Goal: Contribute content: Add original content to the website for others to see

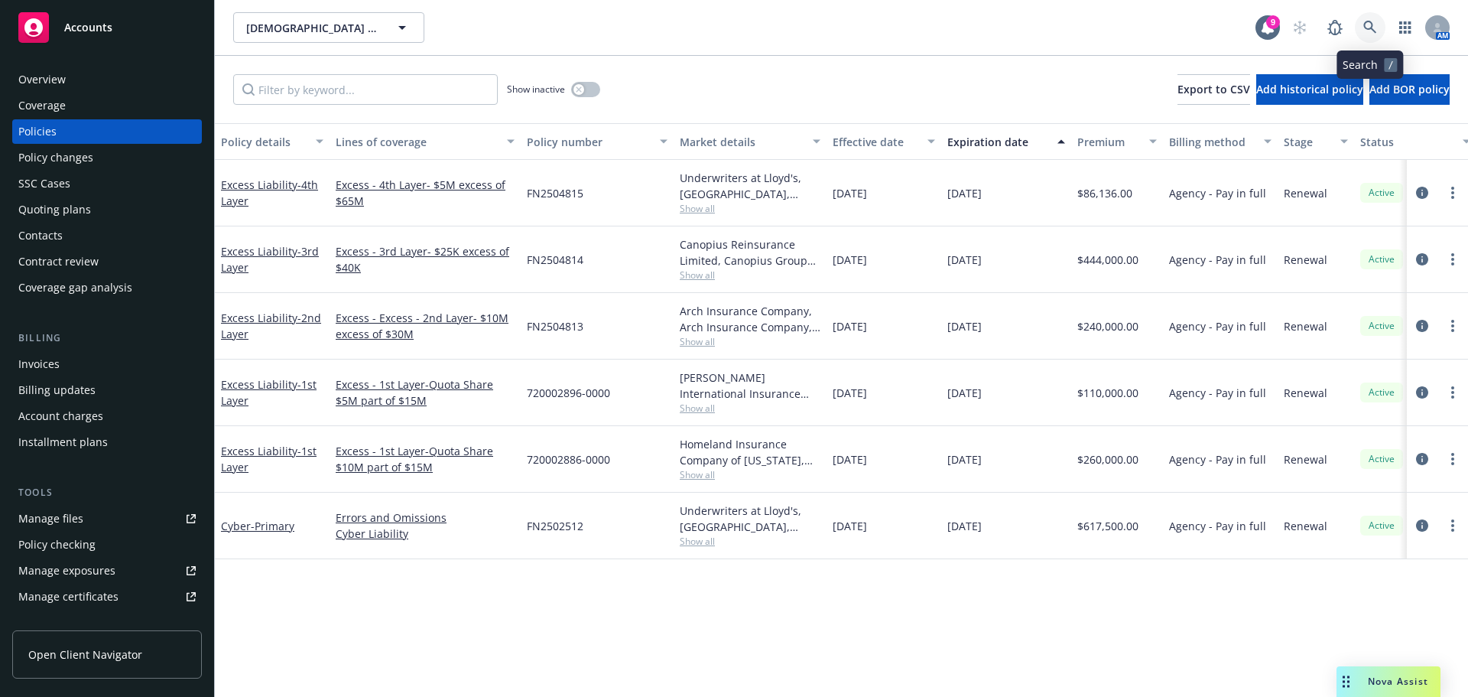
click at [1377, 22] on link at bounding box center [1370, 27] width 31 height 31
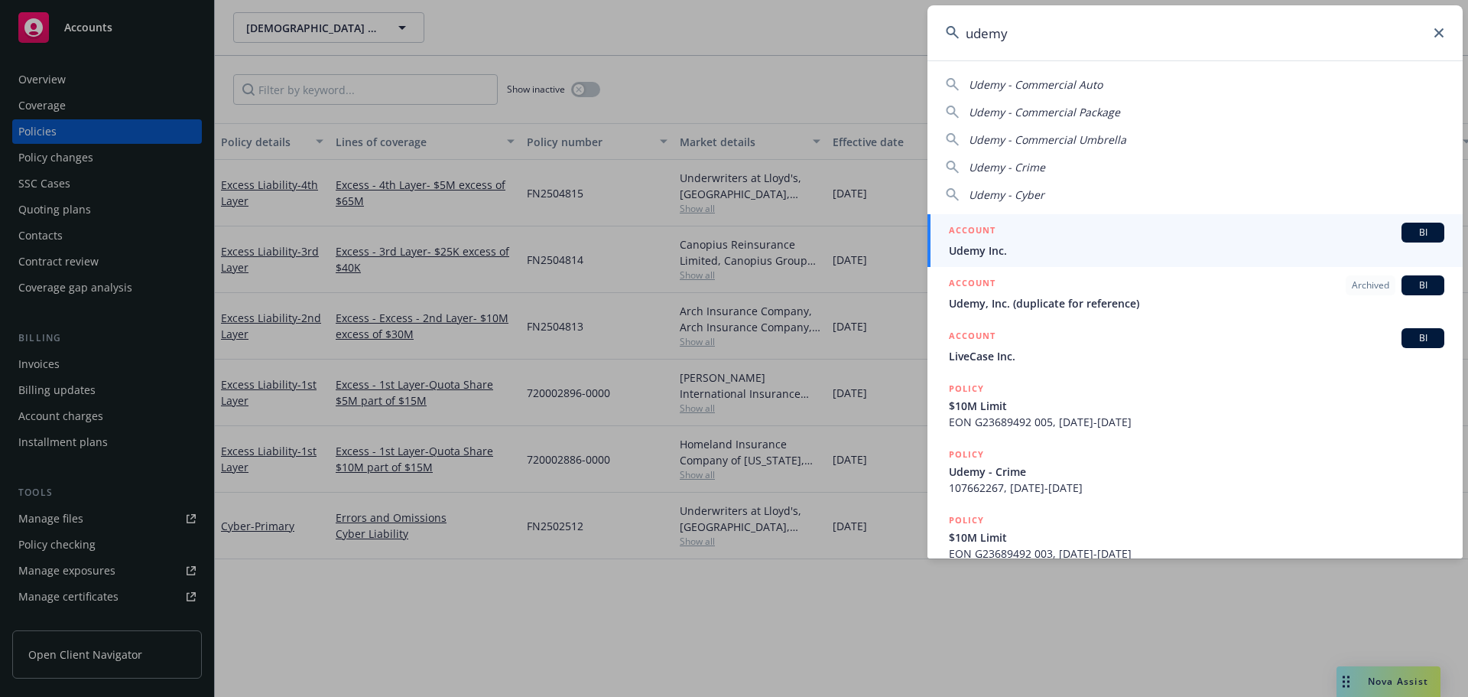
type input "udemy"
click at [1001, 232] on div "ACCOUNT BI" at bounding box center [1196, 232] width 495 height 20
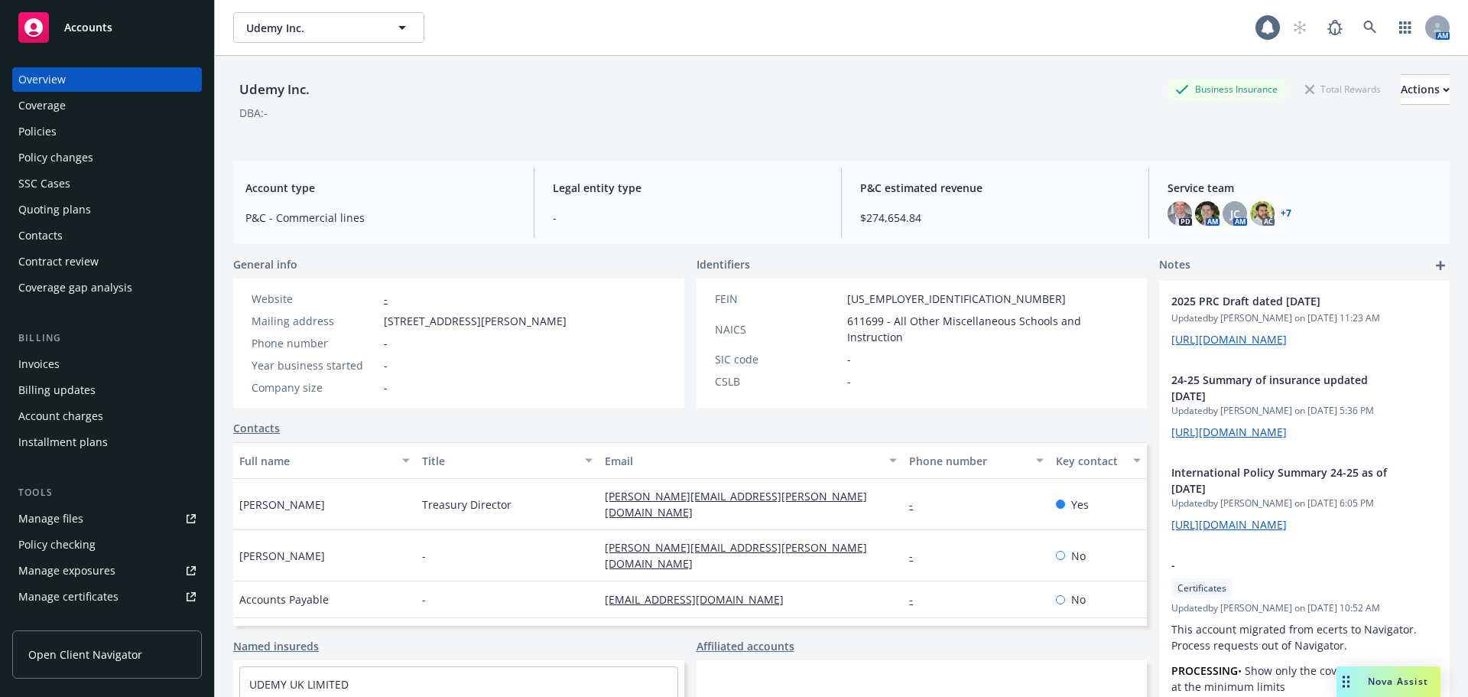
click at [89, 129] on div "Policies" at bounding box center [106, 131] width 177 height 24
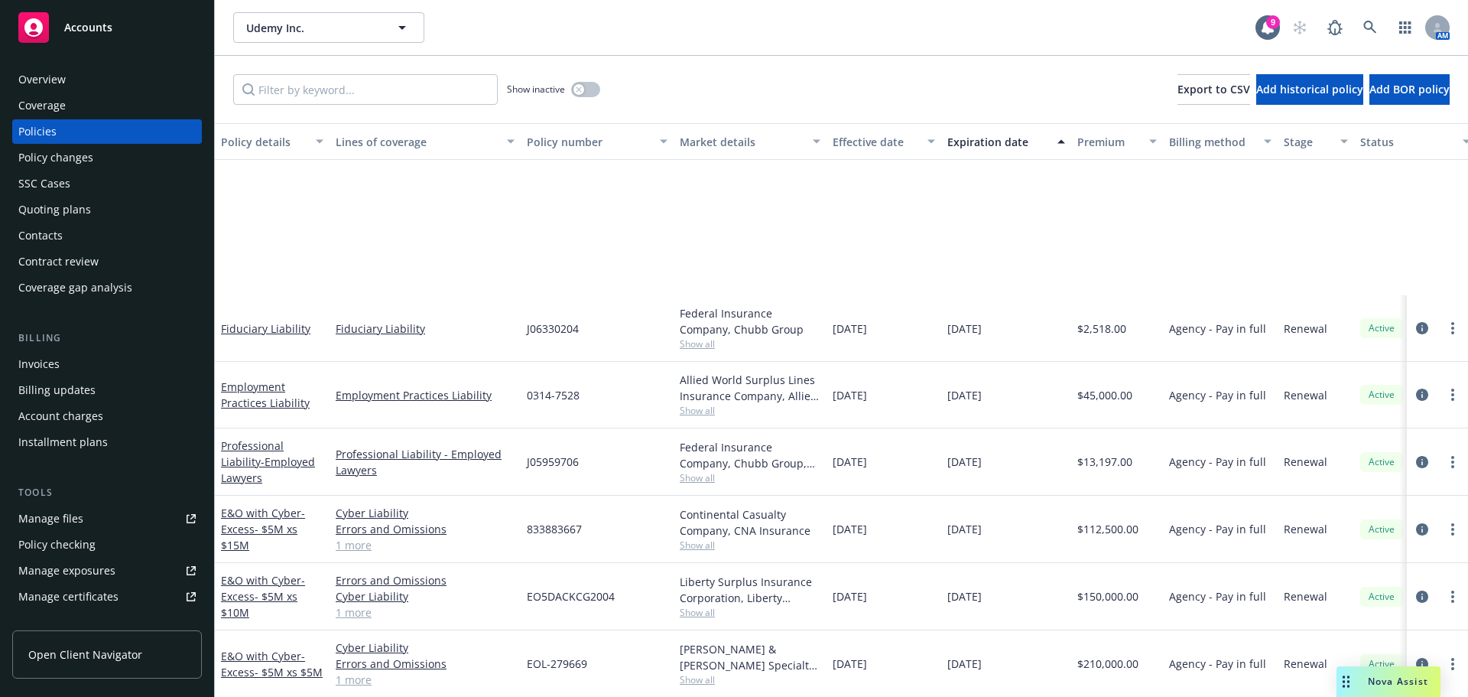
scroll to position [1682, 0]
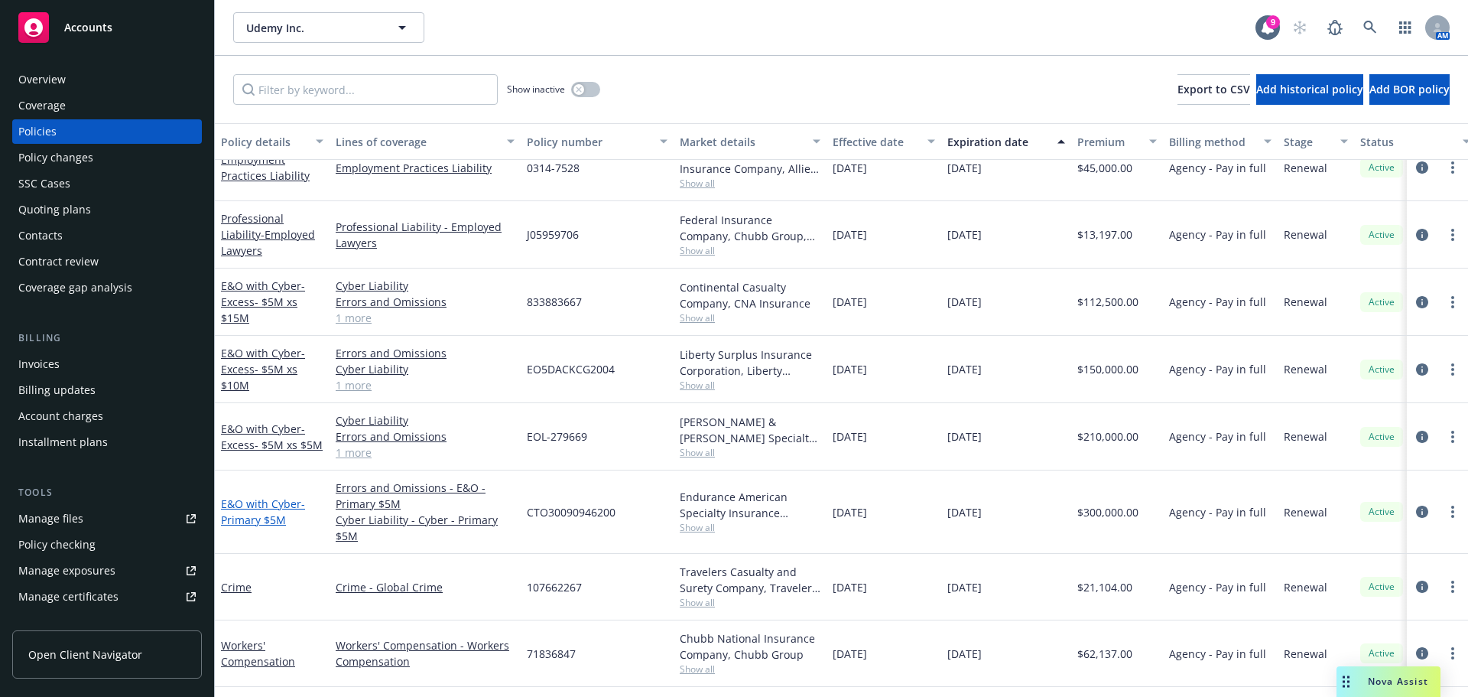
click at [236, 504] on link "E&O with Cyber - Primary $5M" at bounding box center [263, 511] width 84 height 31
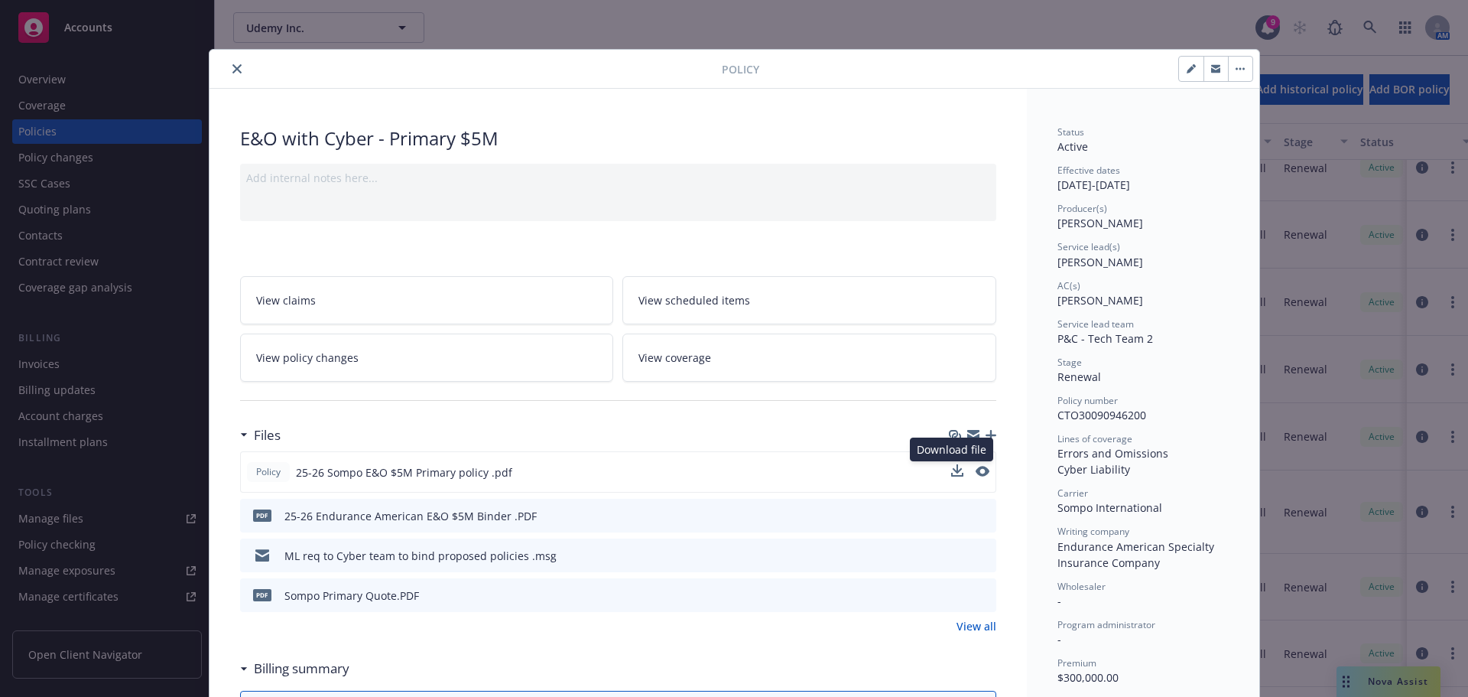
click at [951, 476] on button at bounding box center [957, 472] width 12 height 16
click at [954, 470] on icon "download file" at bounding box center [956, 471] width 12 height 12
click at [228, 61] on button "close" at bounding box center [237, 69] width 18 height 18
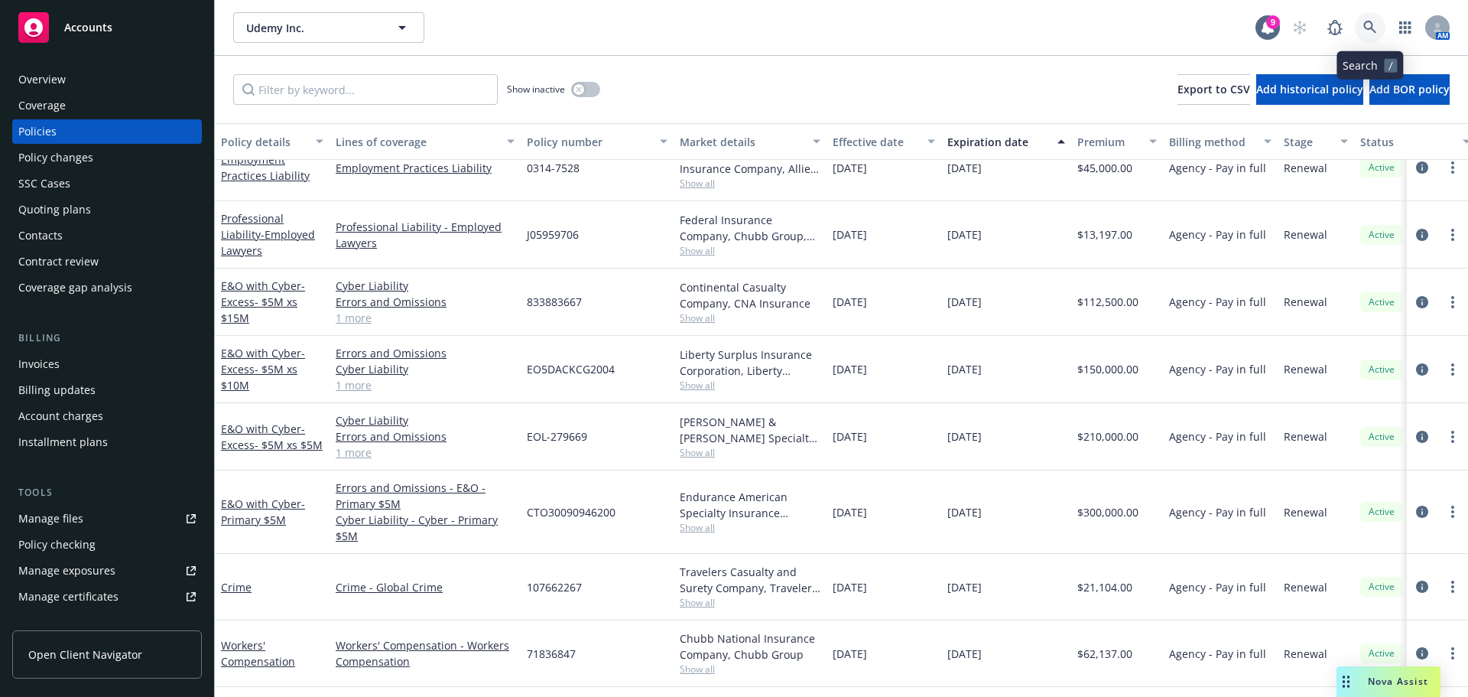
click at [1377, 22] on link at bounding box center [1370, 27] width 31 height 31
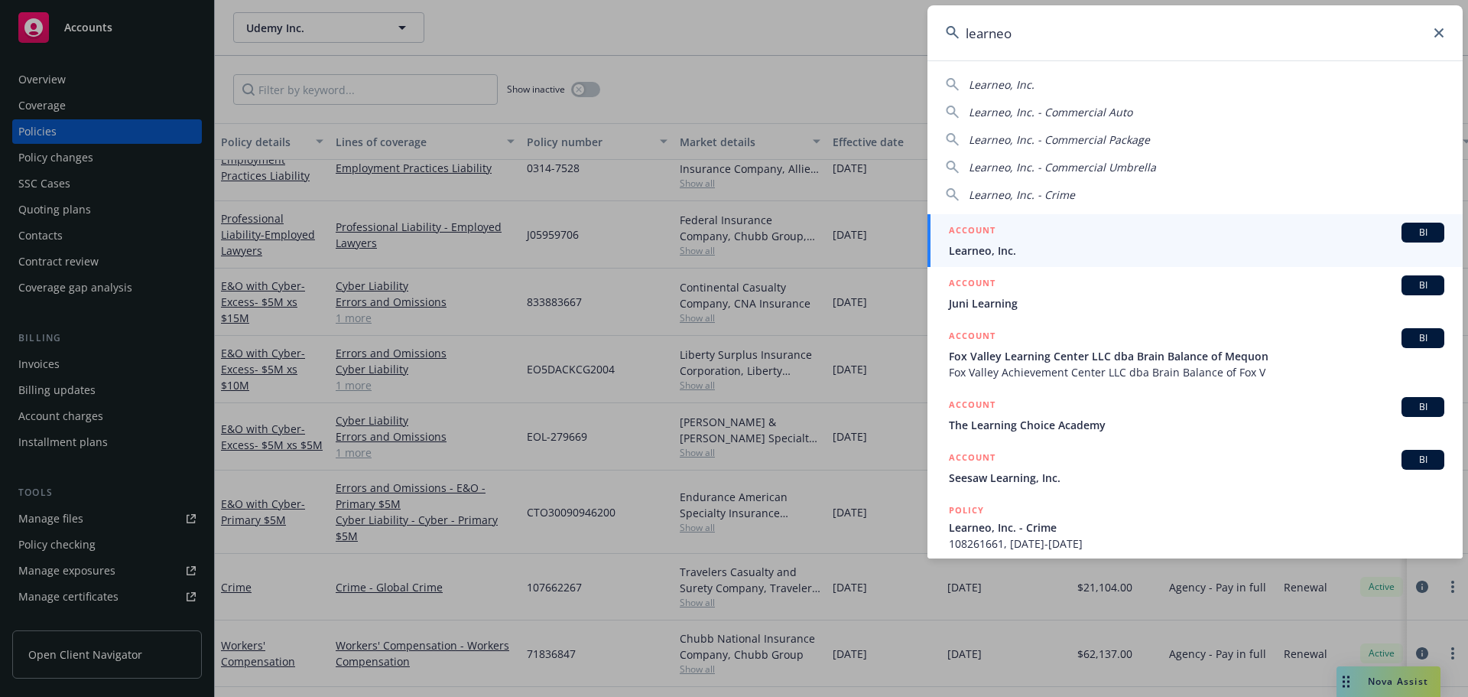
type input "learneo"
click at [998, 227] on div "ACCOUNT BI" at bounding box center [1196, 232] width 495 height 20
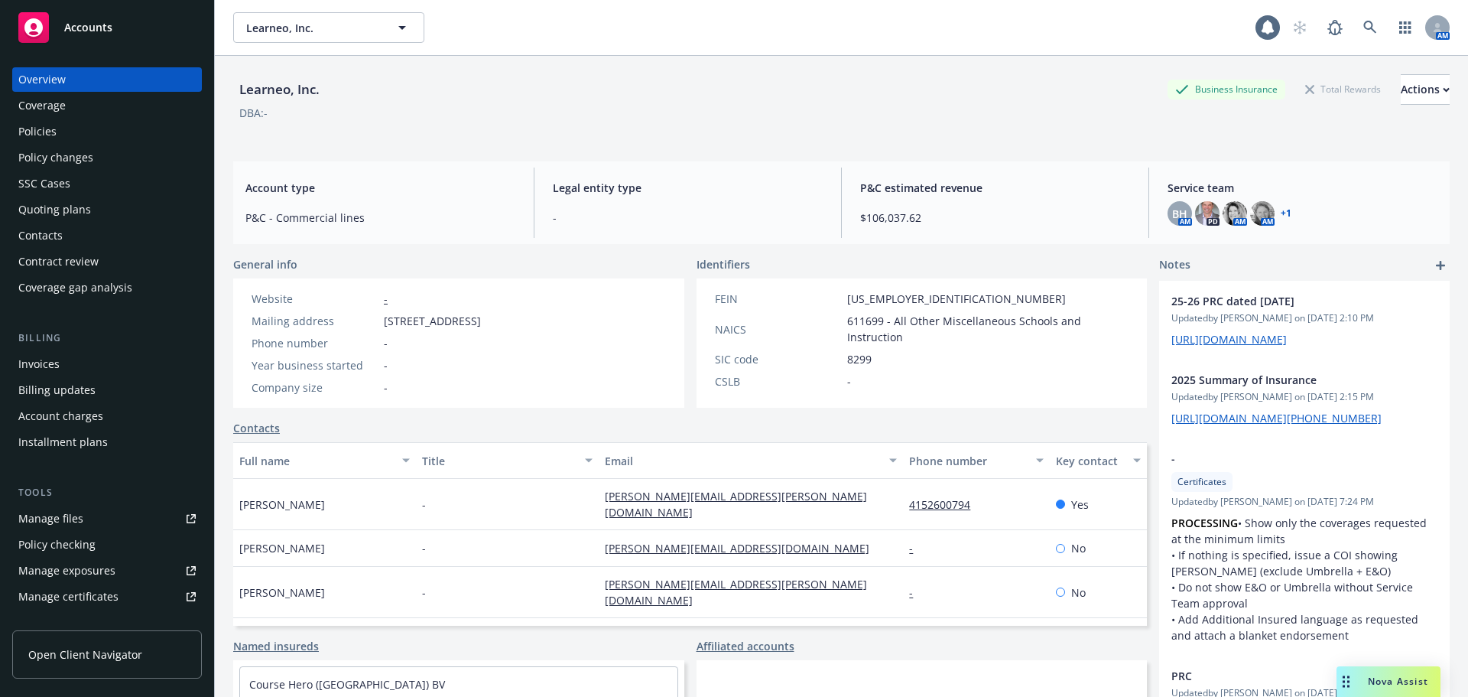
click at [84, 129] on div "Policies" at bounding box center [106, 131] width 177 height 24
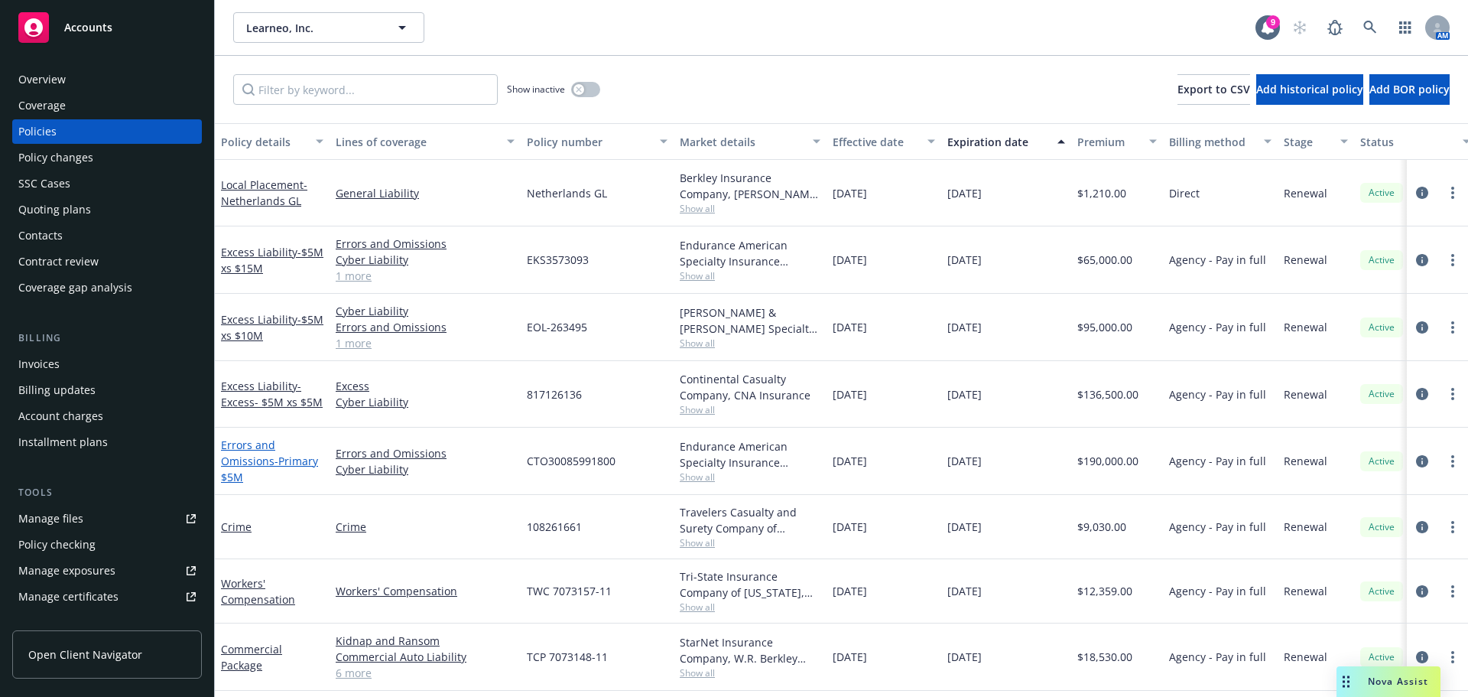
click at [268, 460] on link "Errors and Omissions - Primary $5M" at bounding box center [269, 460] width 97 height 47
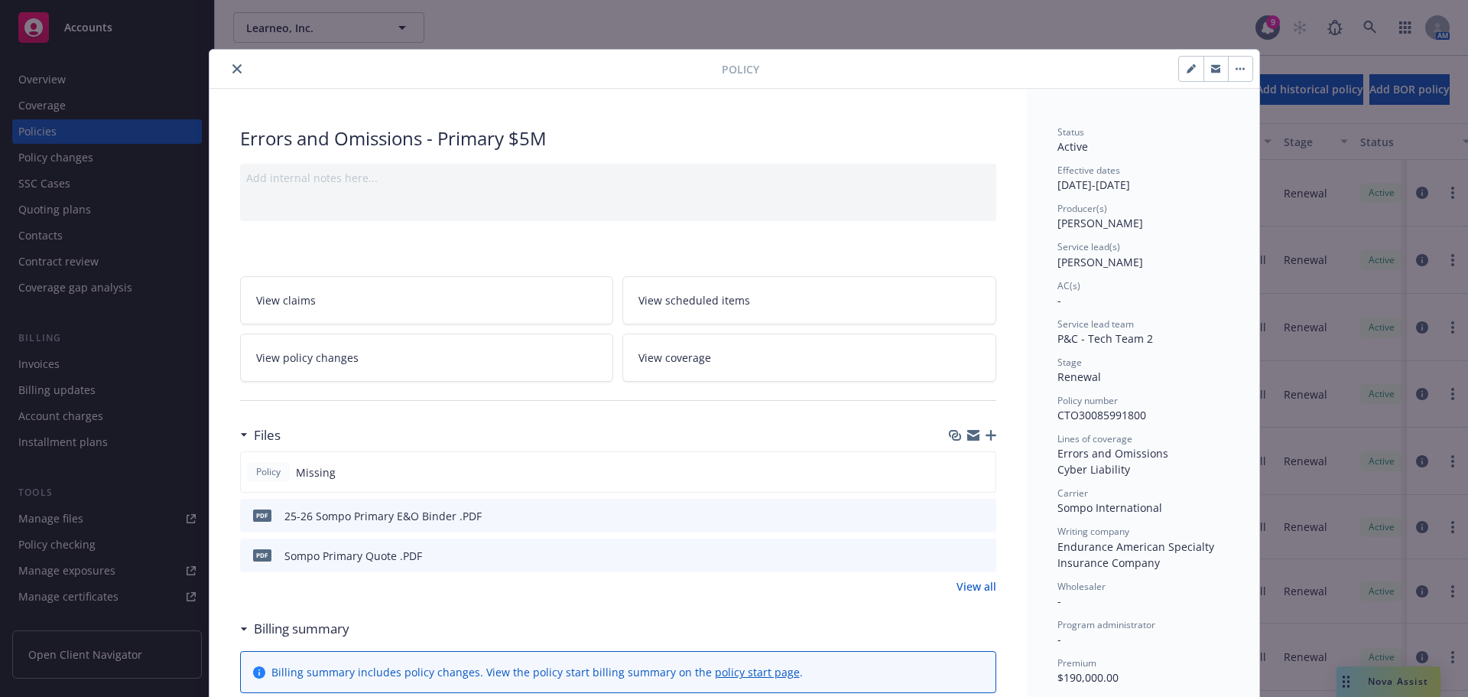
click at [986, 435] on icon "button" at bounding box center [991, 435] width 11 height 11
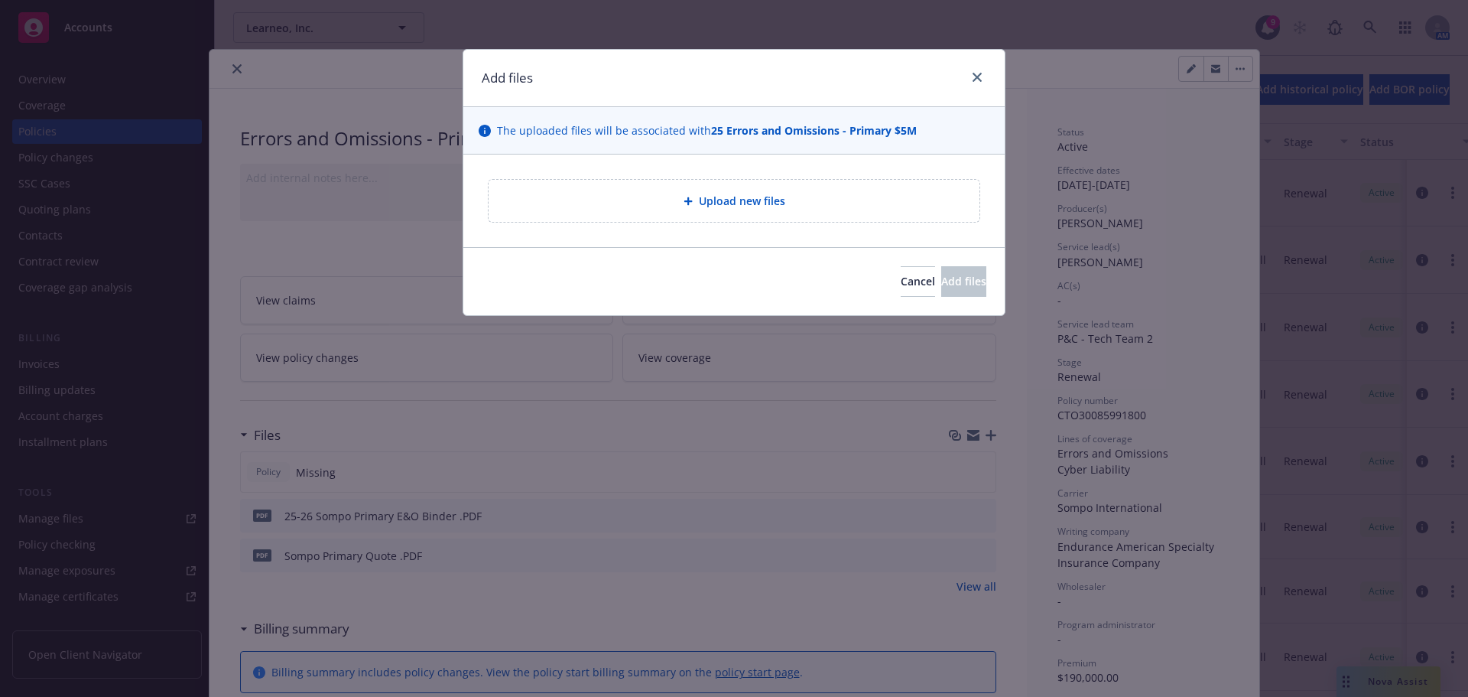
type textarea "x"
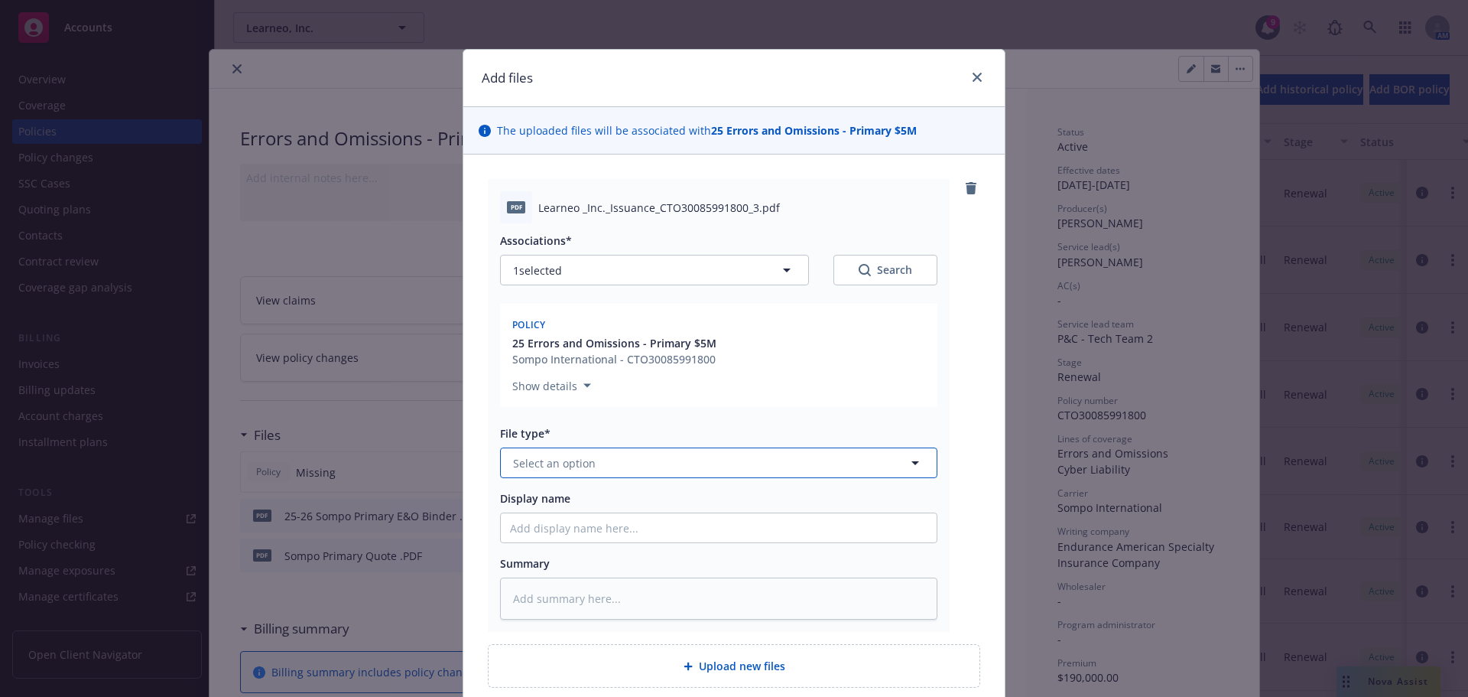
click at [585, 464] on span "Select an option" at bounding box center [554, 463] width 83 height 16
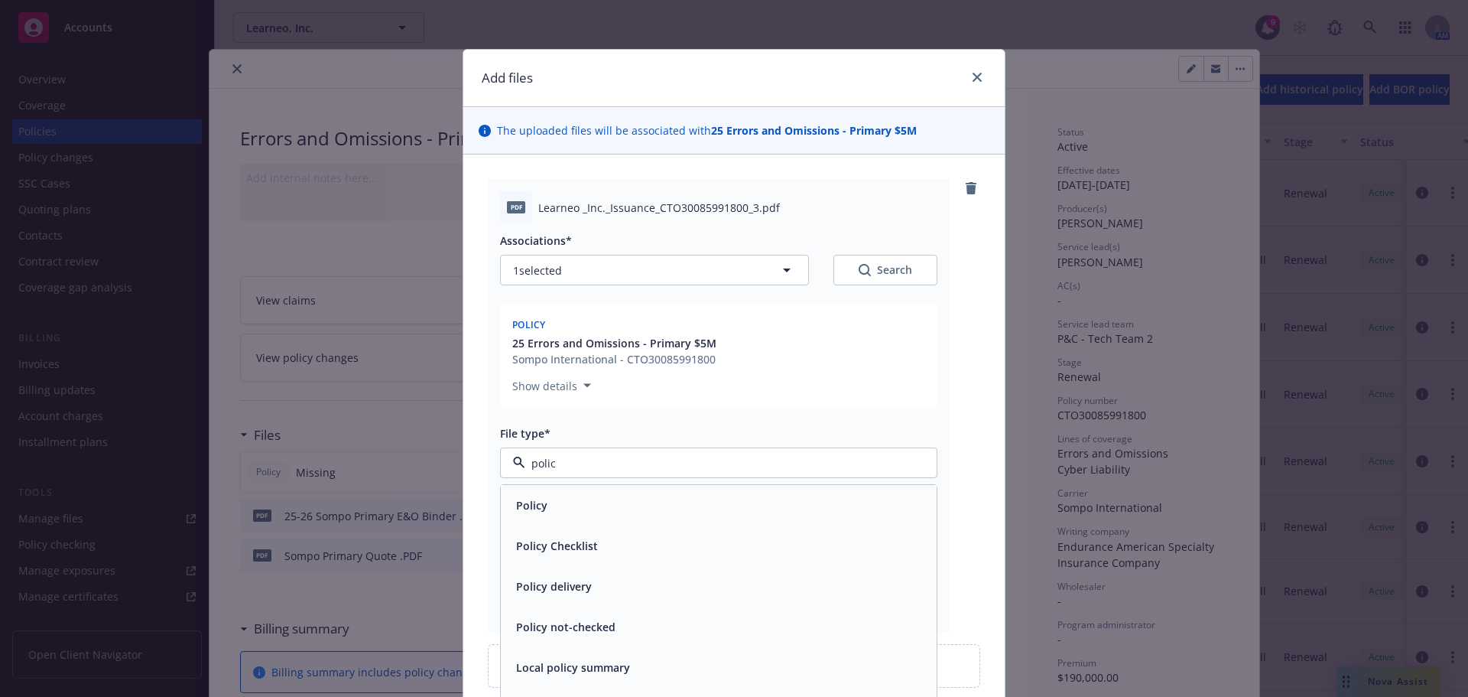
type input "policy"
click at [570, 495] on div "Policy" at bounding box center [718, 505] width 417 height 22
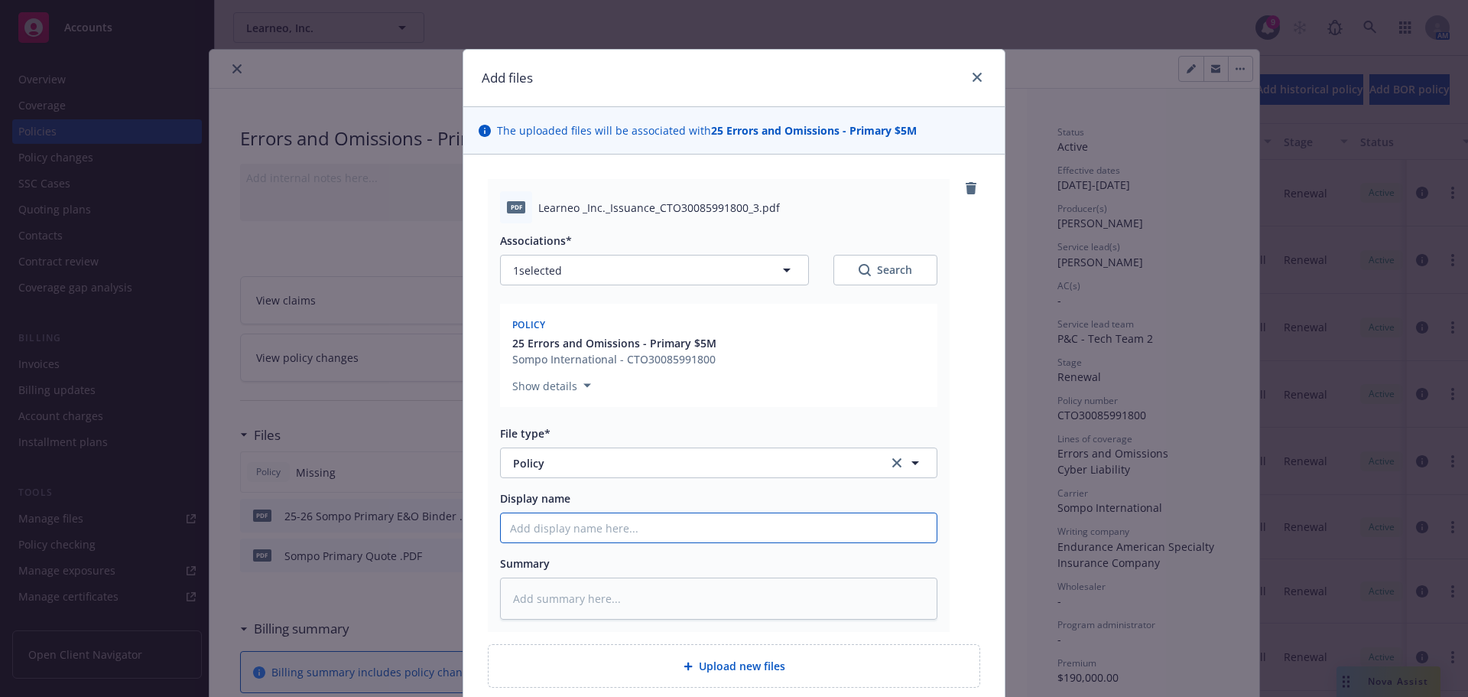
click at [555, 538] on input "Display name" at bounding box center [719, 527] width 436 height 29
type textarea "x"
type input "0"
type textarea "x"
type input "00"
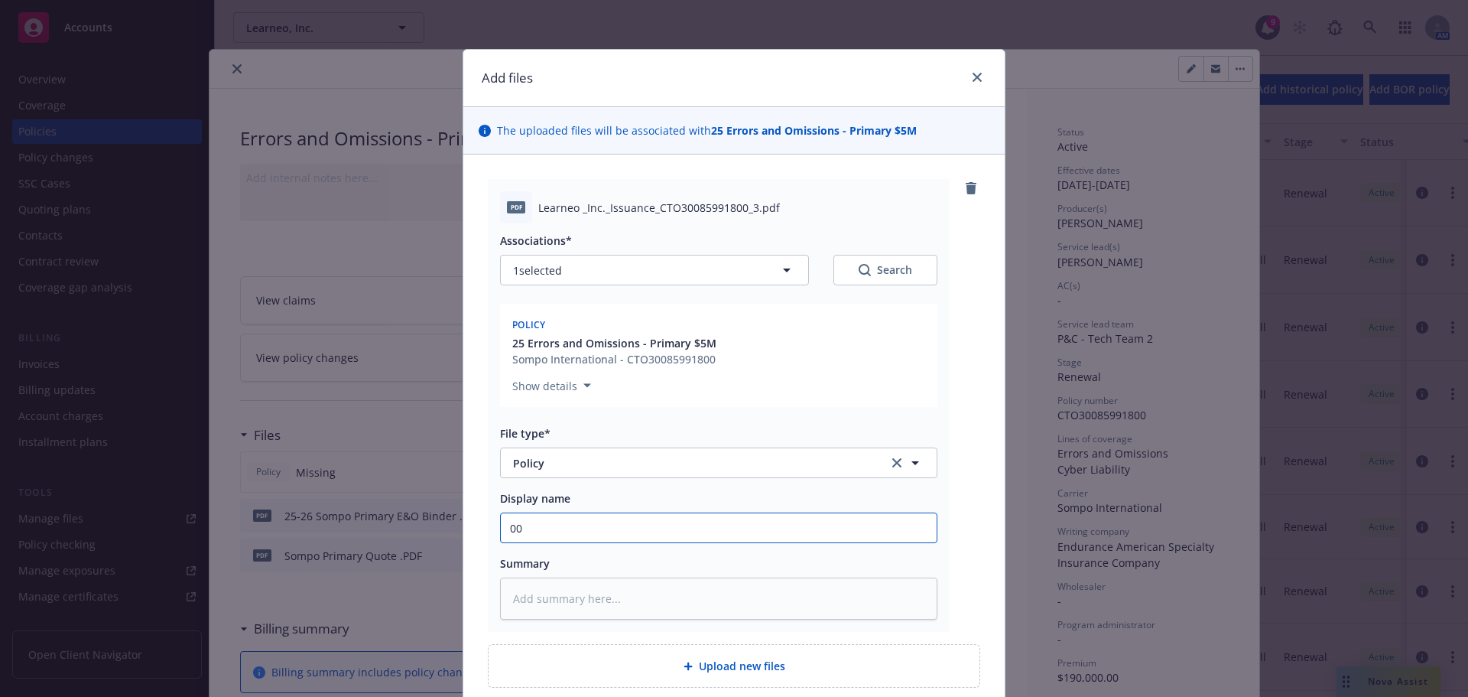
type textarea "x"
type input "00"
type textarea "x"
type input "00 S"
type textarea "x"
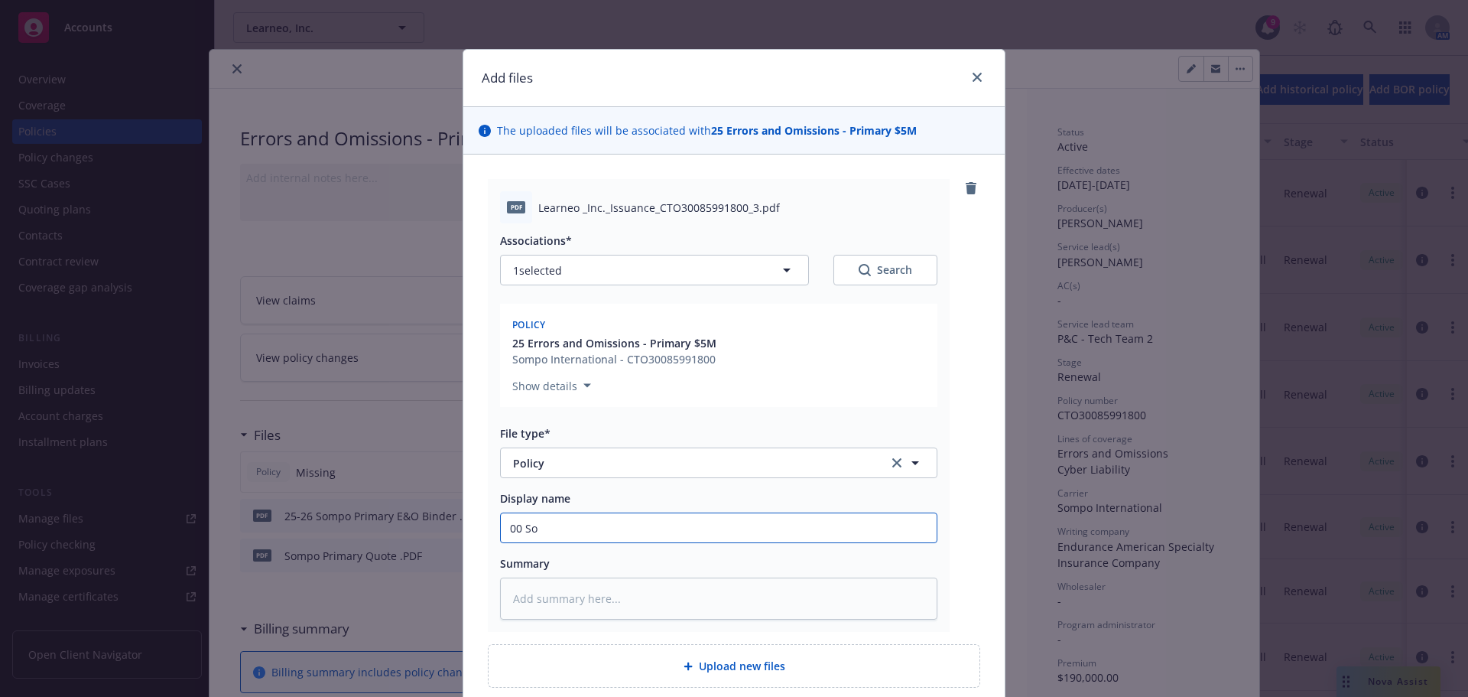
type input "00 Som"
type textarea "x"
type input "00 Somp"
type textarea "x"
type input "00 Sompo"
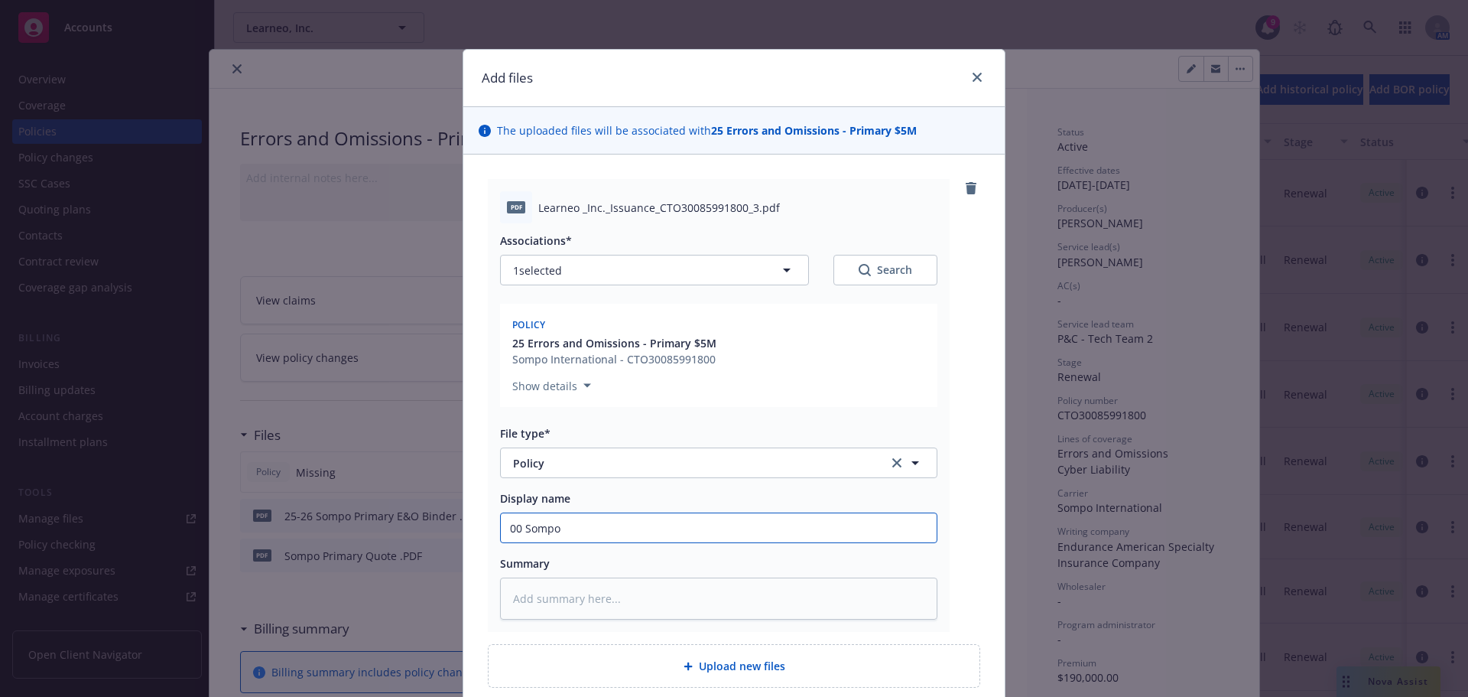
type textarea "x"
type input "00 Sompo"
type textarea "x"
type input "00 Sompo Pr"
type textarea "x"
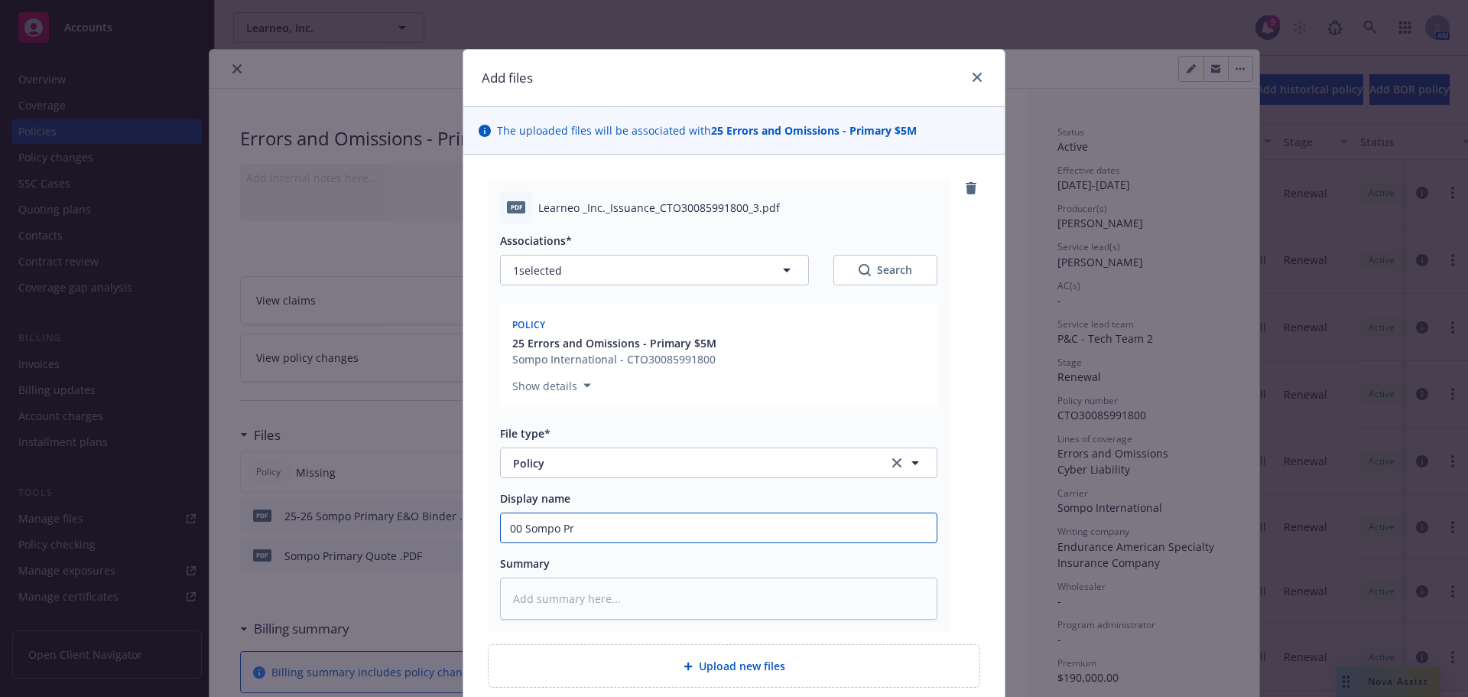
type input "00 Sompo Pri"
type textarea "x"
type input "00 Sompo Prim"
type textarea "x"
type input "00 Sompo Prima"
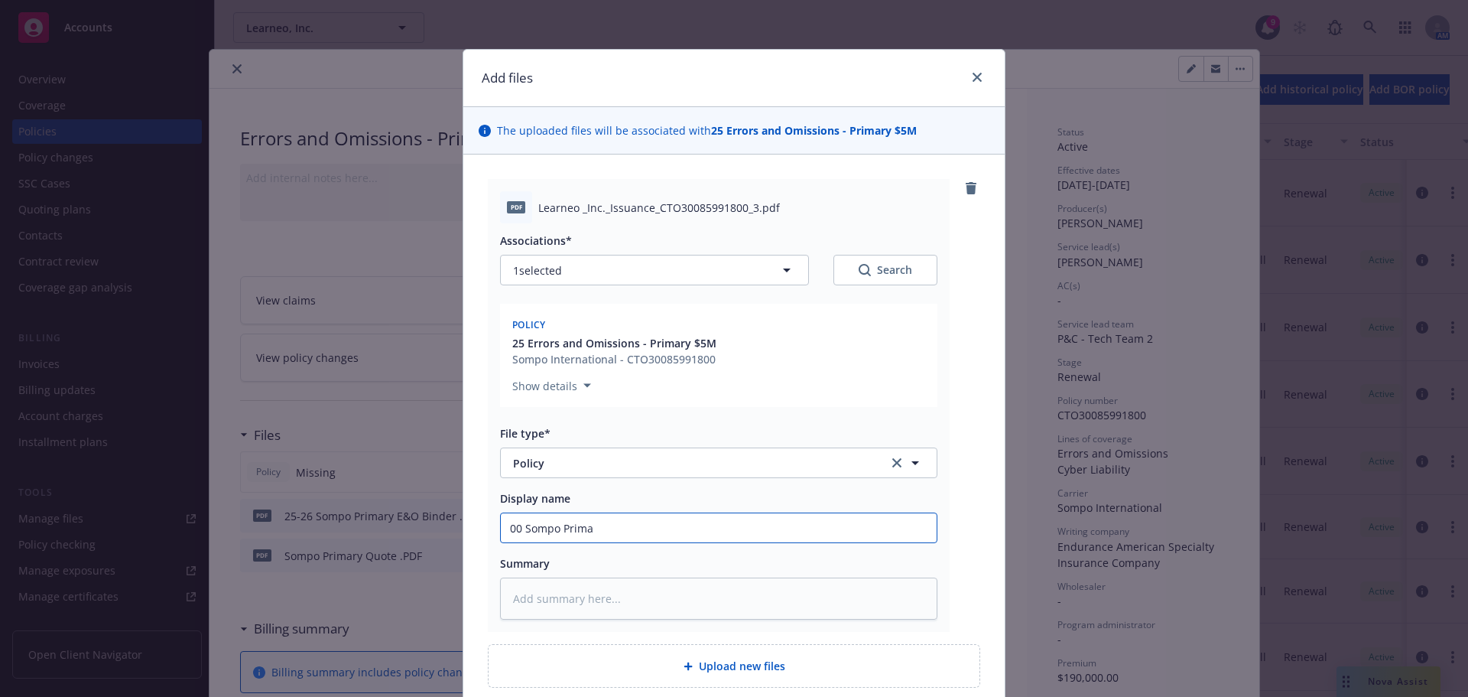
type textarea "x"
type input "00 Sompo Primar"
type textarea "x"
type input "00 Sompo Primary"
type textarea "x"
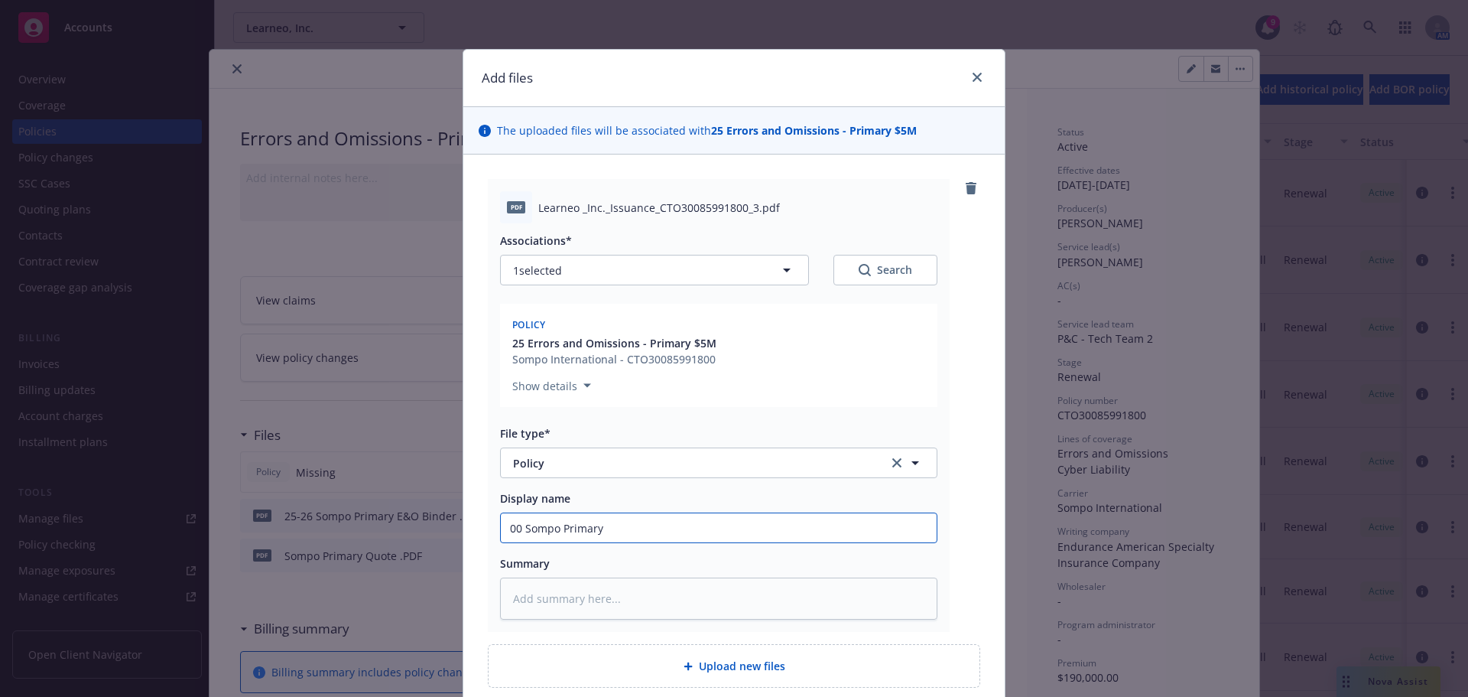
type input "00 Sompo Primary C"
type textarea "x"
type input "00 Sompo Primary Cyb"
type textarea "x"
type input "00 Sompo Primary Cybe"
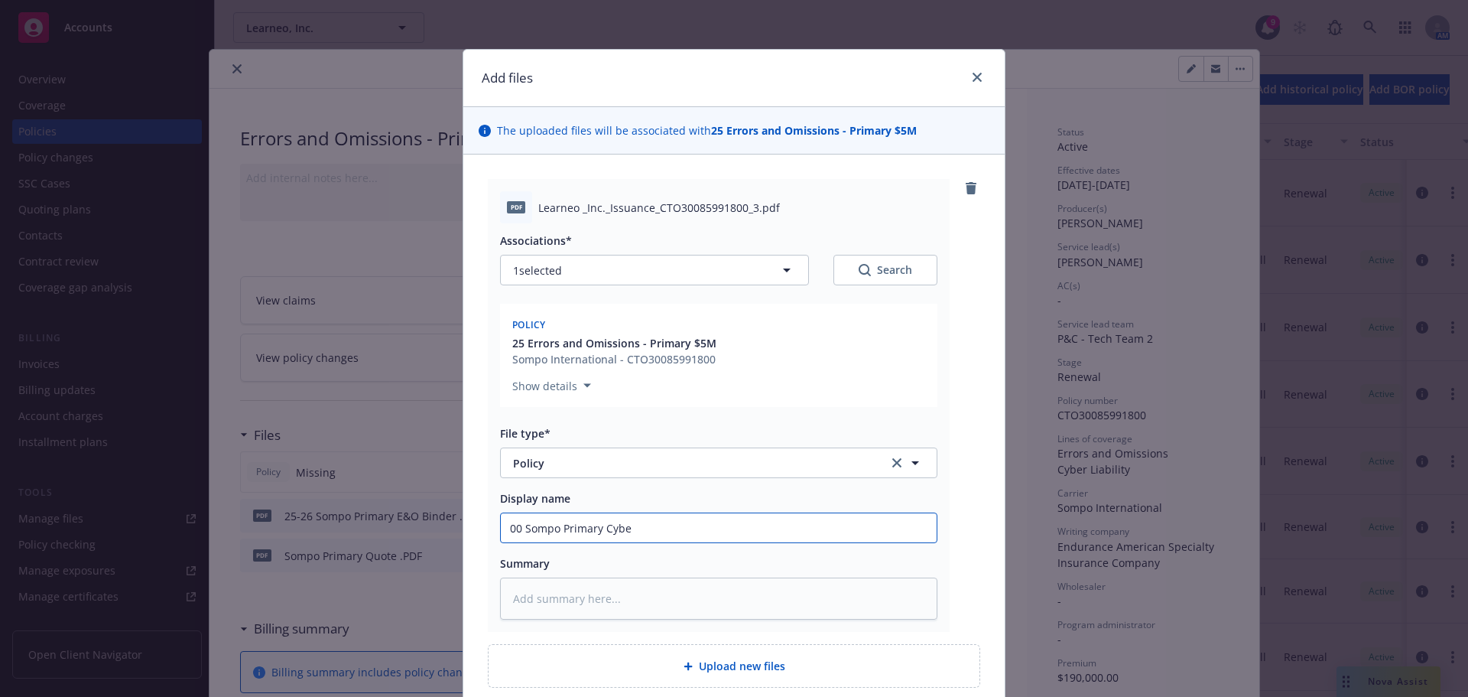
type textarea "x"
type input "00 Sompo Primary Cyber"
type textarea "x"
type input "00 Sompo Primary CyberTe"
type textarea "x"
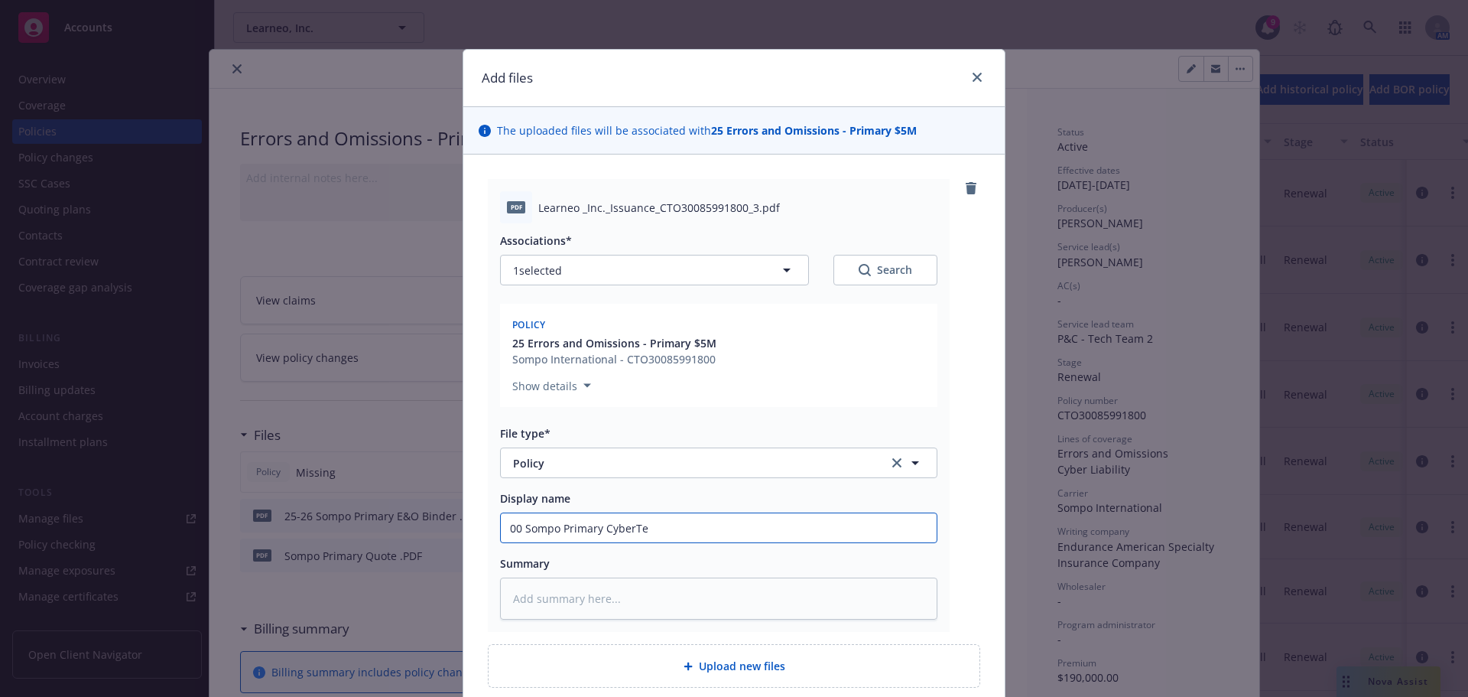
type input "00 Sompo Primary CyberTec"
type textarea "x"
type input "00 Sompo Primary CyberTech"
type textarea "x"
type input "00 Sompo Primary CyberTech P"
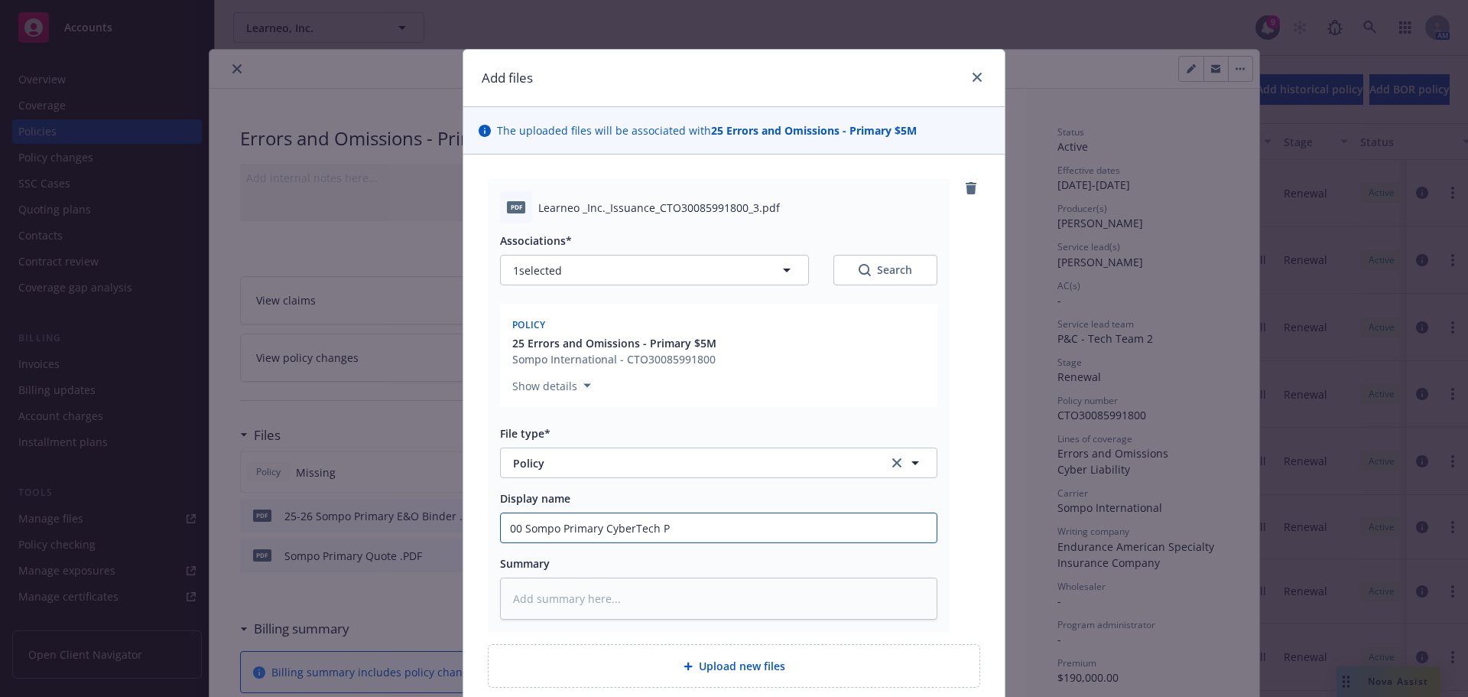
type textarea "x"
type input "00 Sompo Primary CyberTech Po"
type textarea "x"
type input "00 Sompo Primary CyberTech Pol"
type textarea "x"
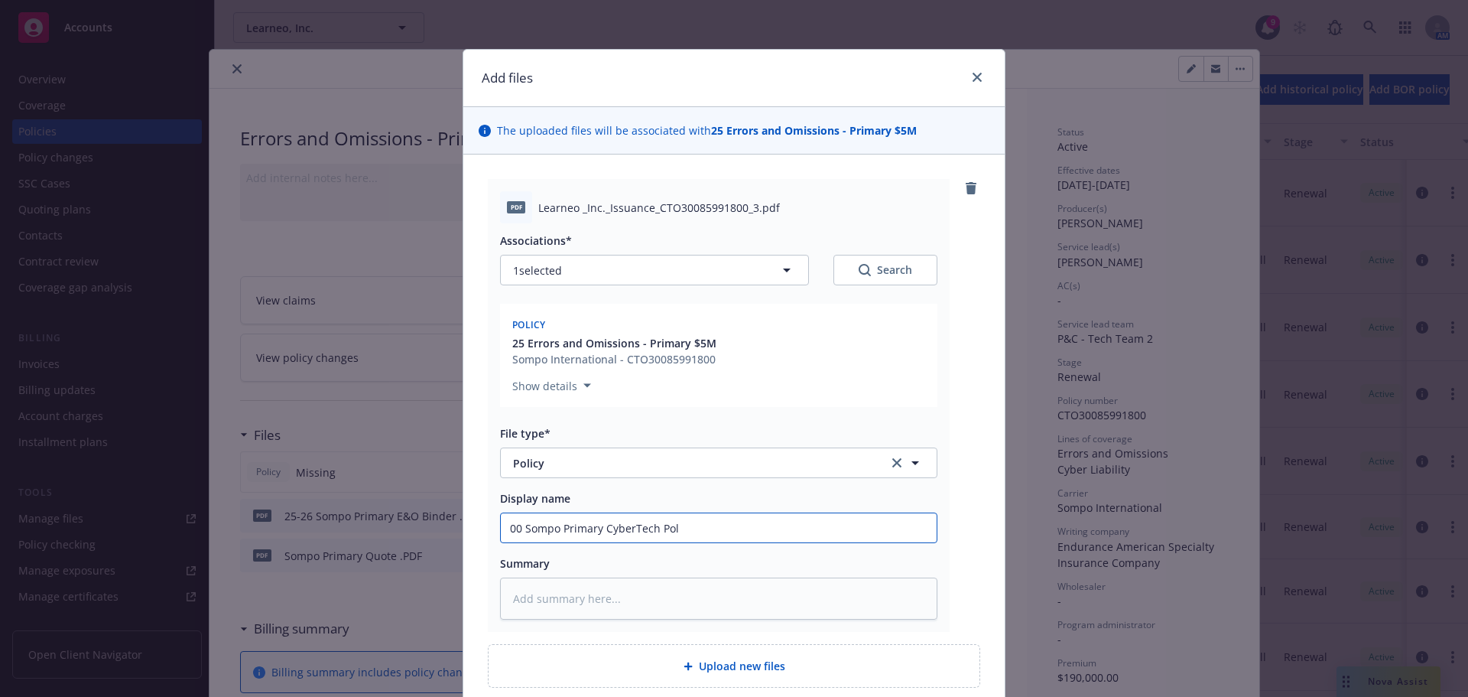
type input "00 Sompo Primary CyberTech Poli"
type textarea "x"
type input "00 Sompo Primary CyberTech Polic"
type textarea "x"
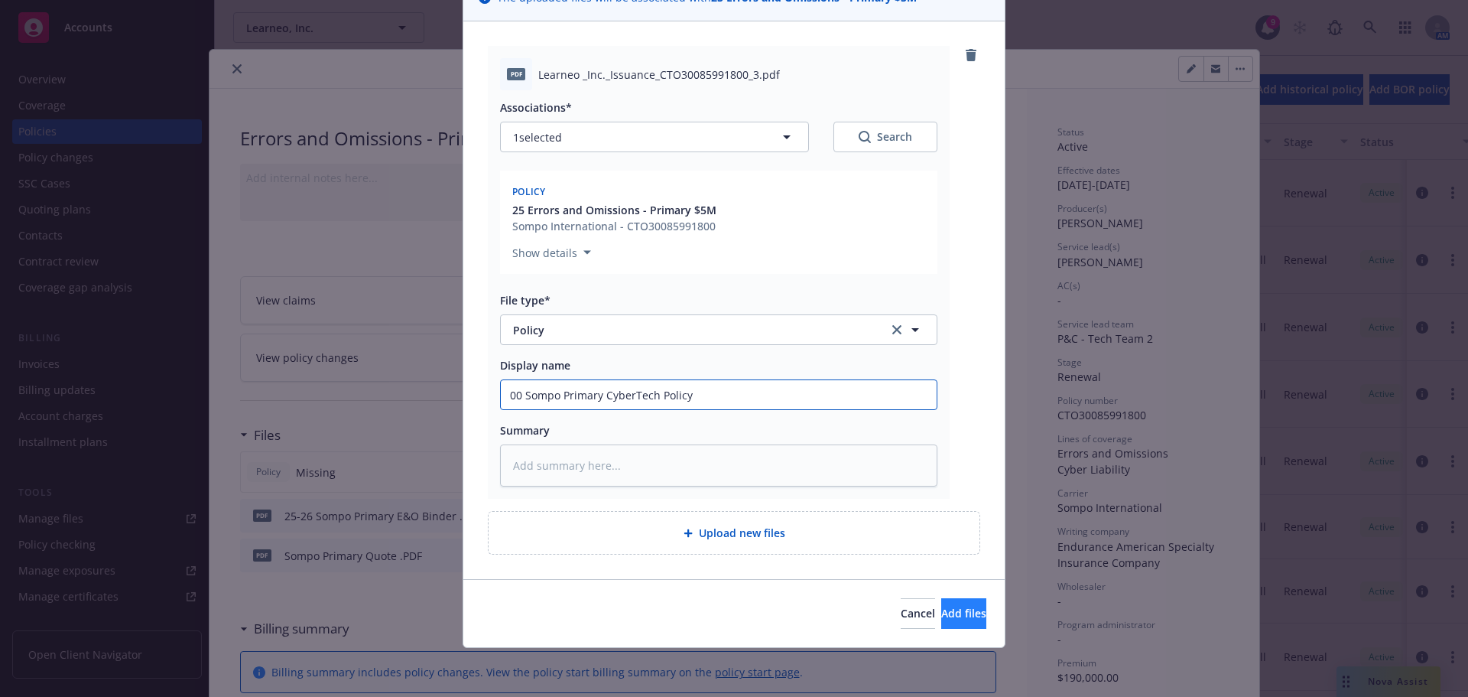
type input "00 Sompo Primary CyberTech Policy"
click at [974, 612] on button "Add files" at bounding box center [963, 613] width 45 height 31
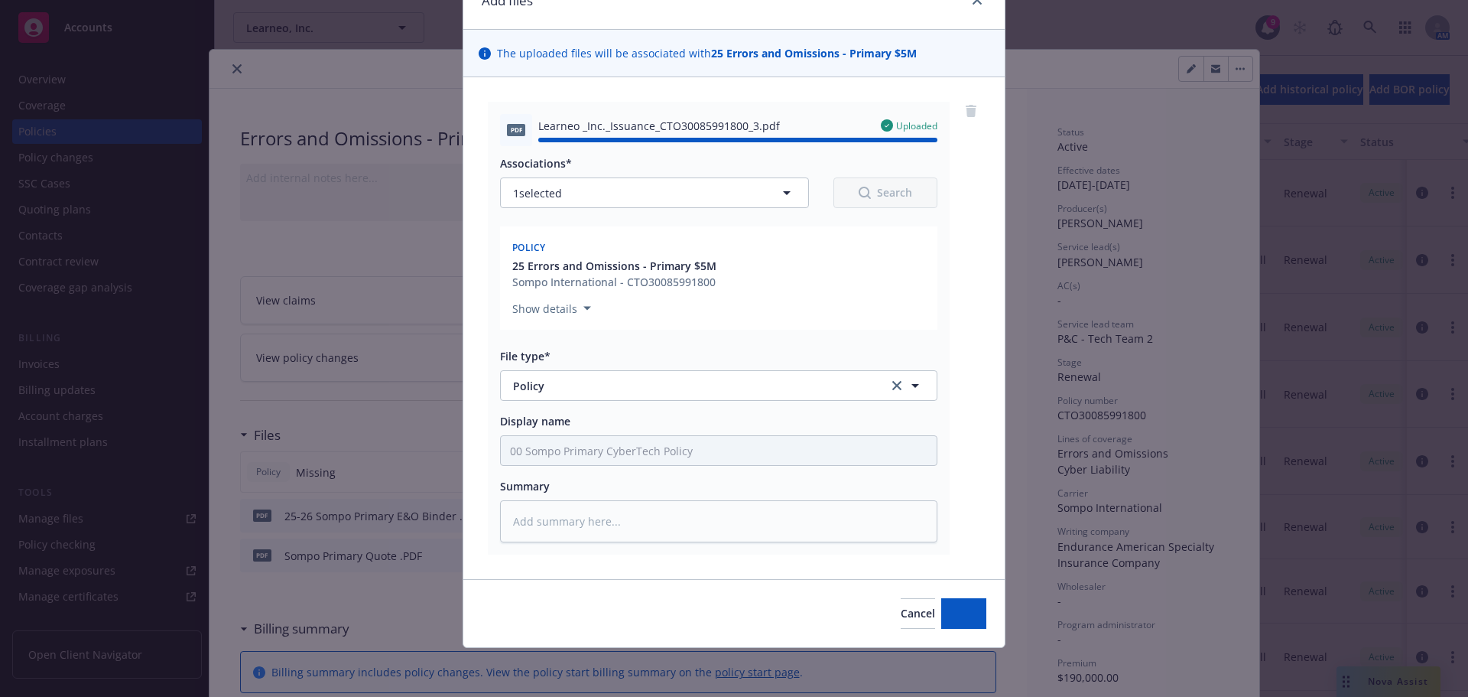
type textarea "x"
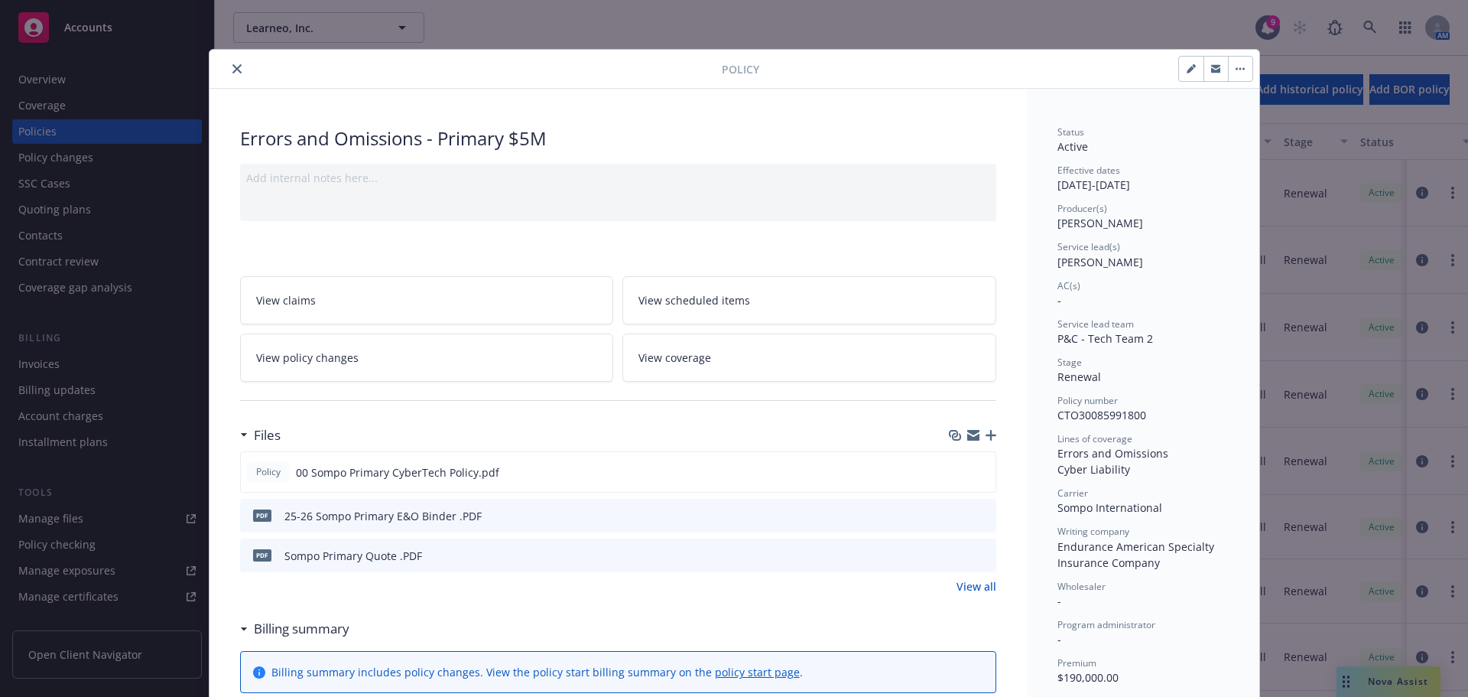
click at [232, 67] on icon "close" at bounding box center [236, 68] width 9 height 9
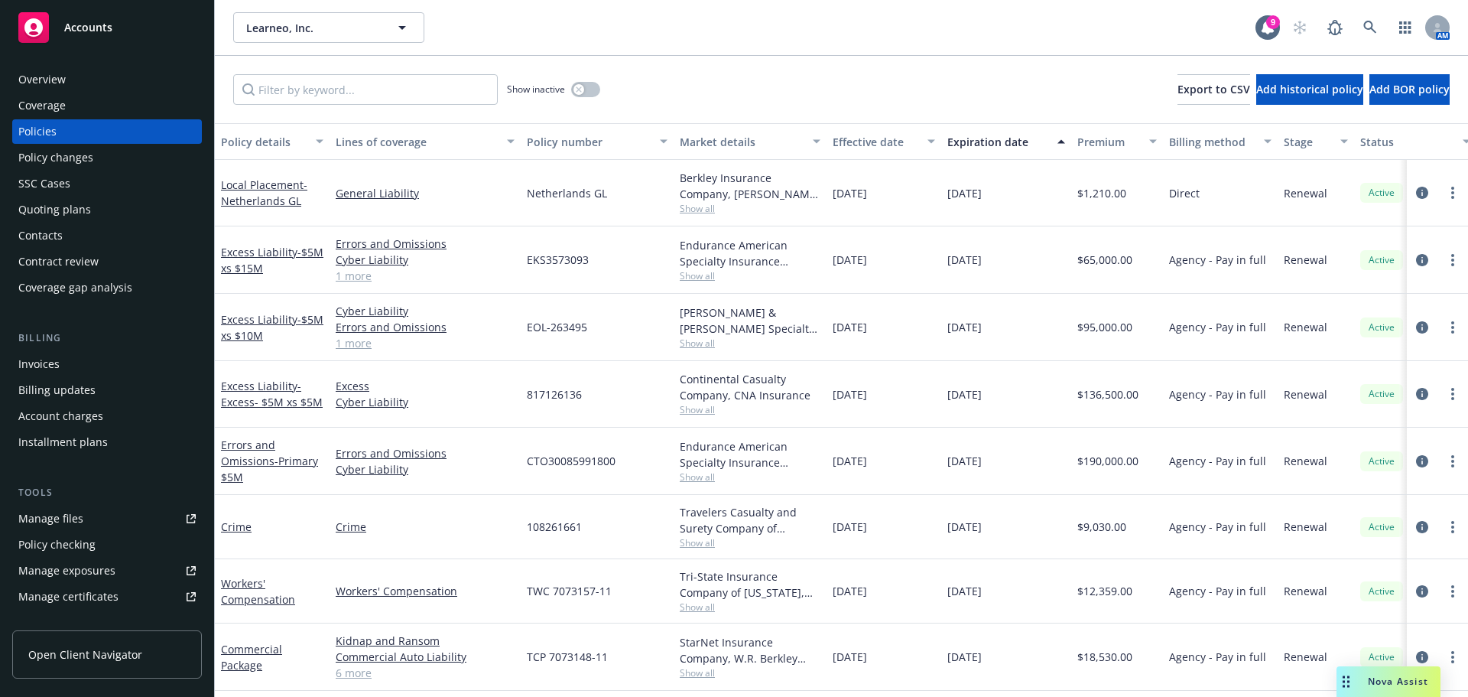
click at [1381, 689] on div "Nova Assist" at bounding box center [1389, 681] width 104 height 31
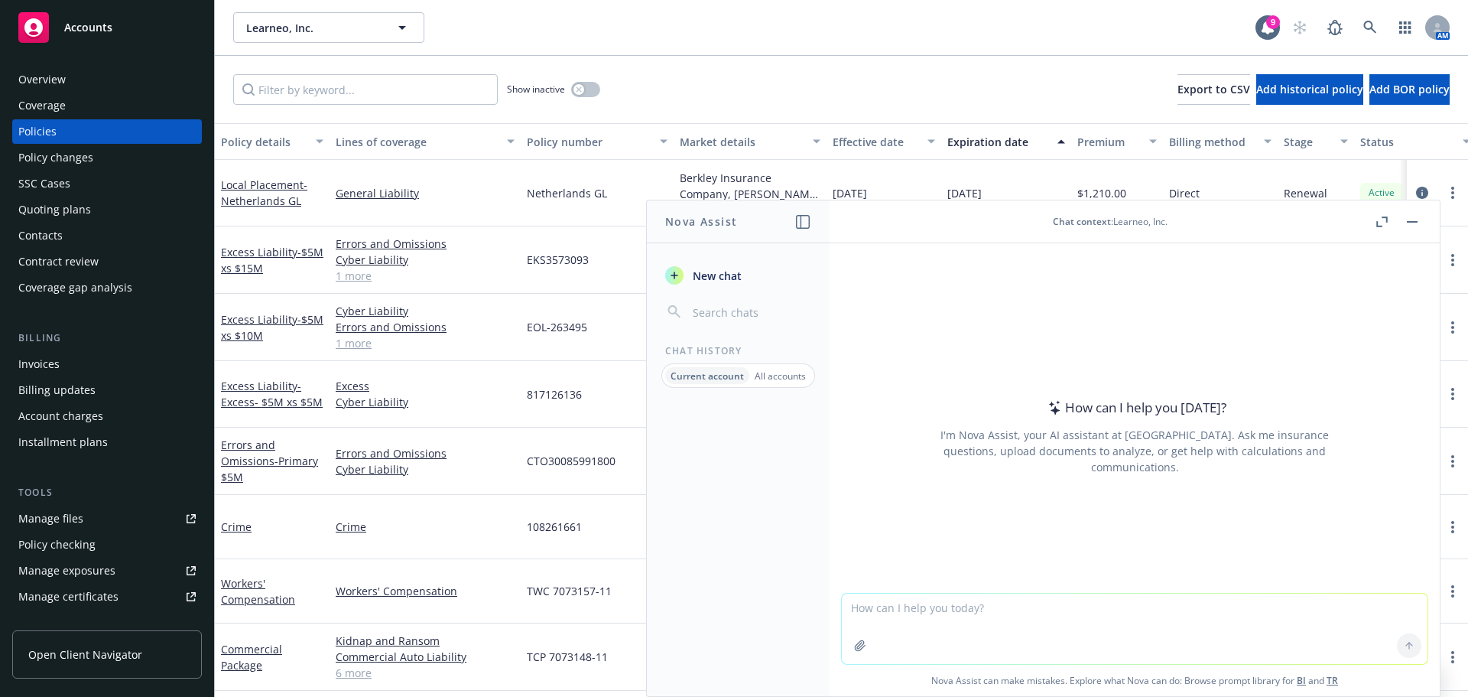
click at [919, 620] on textarea at bounding box center [1135, 628] width 586 height 70
paste textarea "e"
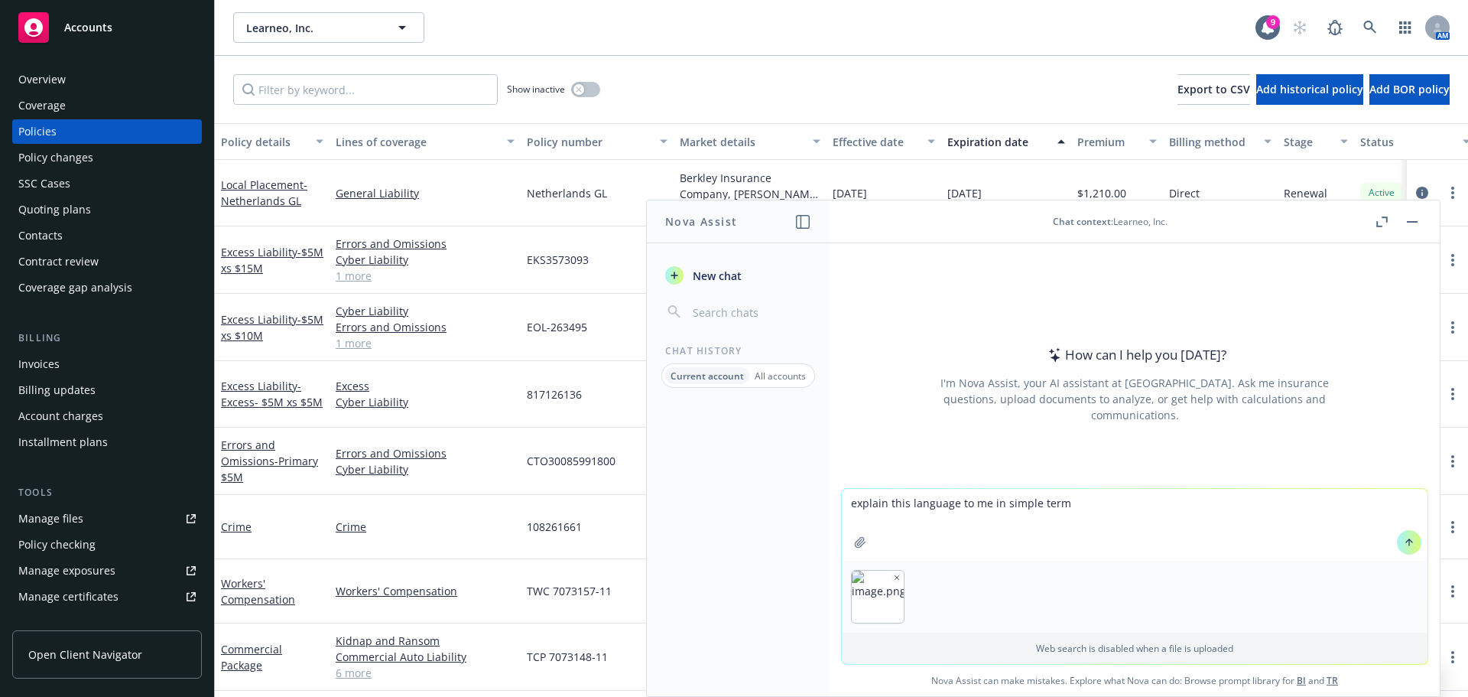
type textarea "explain this language to me in simple terms"
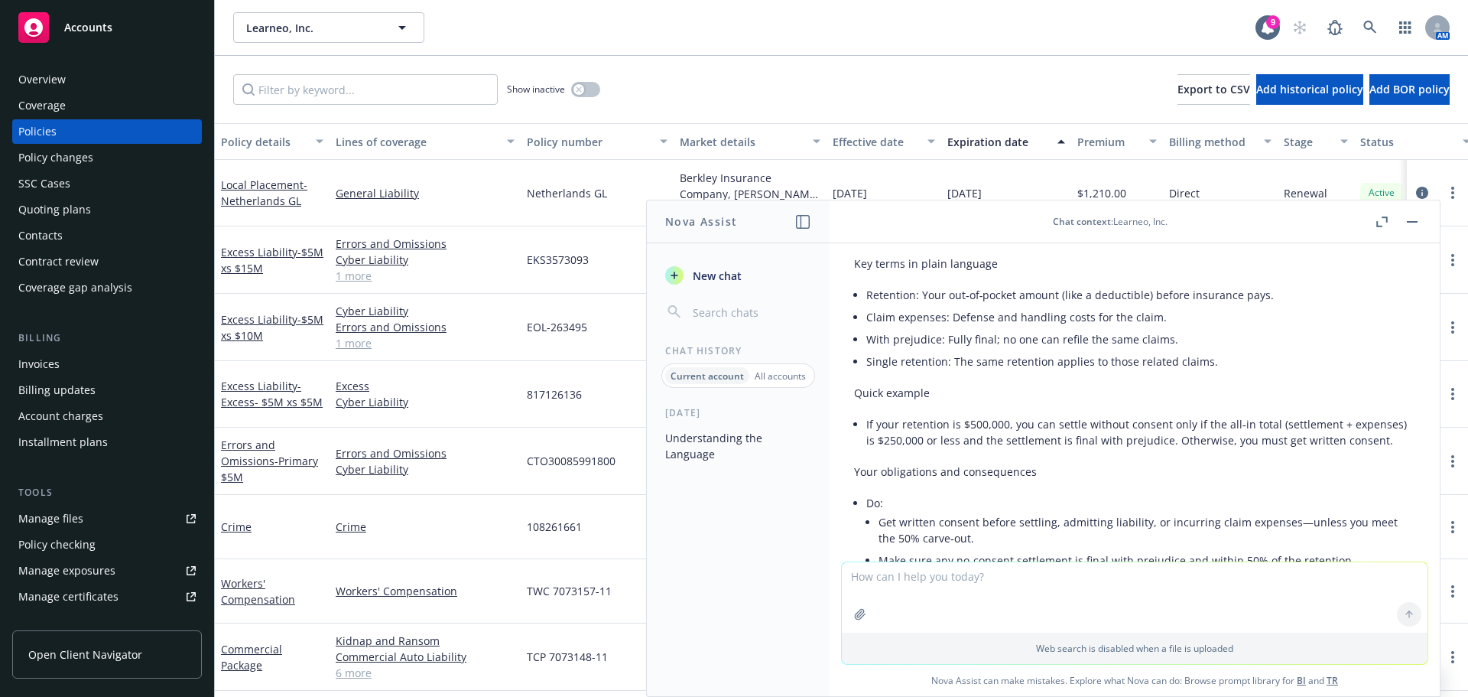
scroll to position [462, 0]
